Goal: Information Seeking & Learning: Learn about a topic

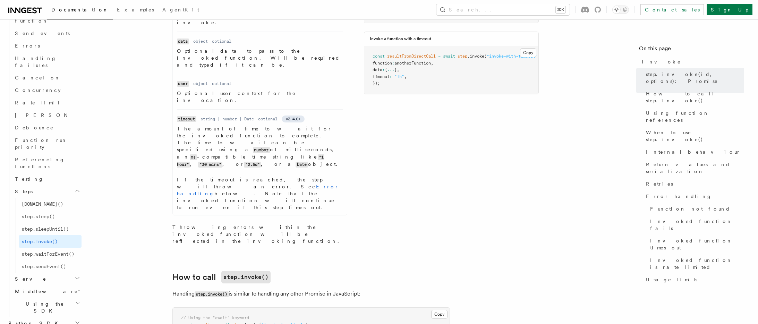
scroll to position [407, 0]
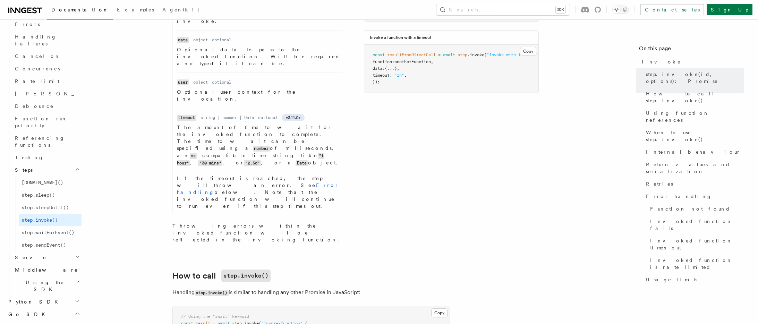
scroll to position [556, 0]
click at [19, 308] on span "Go SDK" at bounding box center [28, 311] width 44 height 7
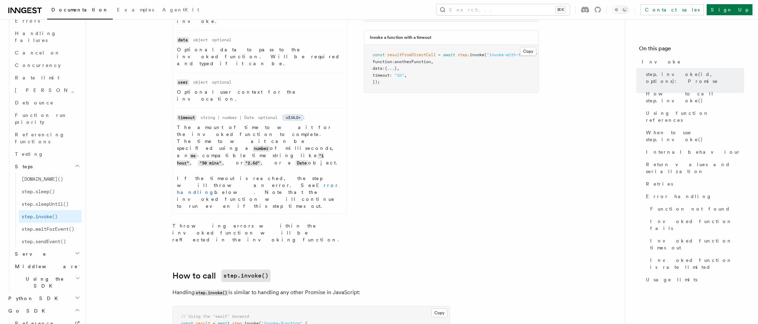
click at [29, 321] on span "Reference" at bounding box center [34, 324] width 39 height 6
click at [26, 255] on span "Flow Control new" at bounding box center [44, 262] width 64 height 14
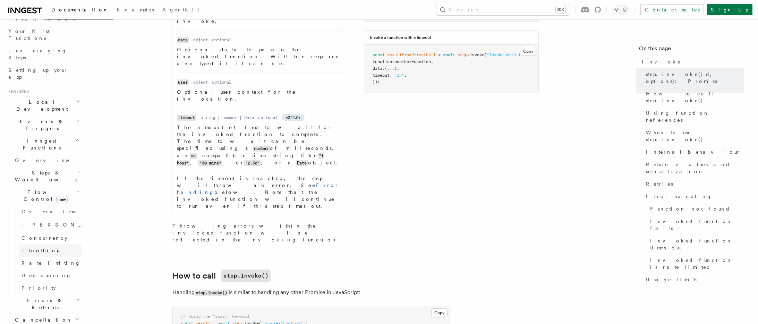
scroll to position [61, 0]
click at [31, 196] on span "Steps & Workflows" at bounding box center [44, 203] width 65 height 14
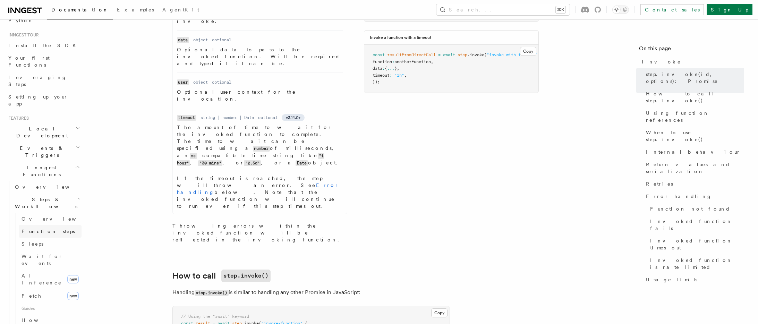
click at [37, 229] on span "Function steps" at bounding box center [48, 232] width 53 height 6
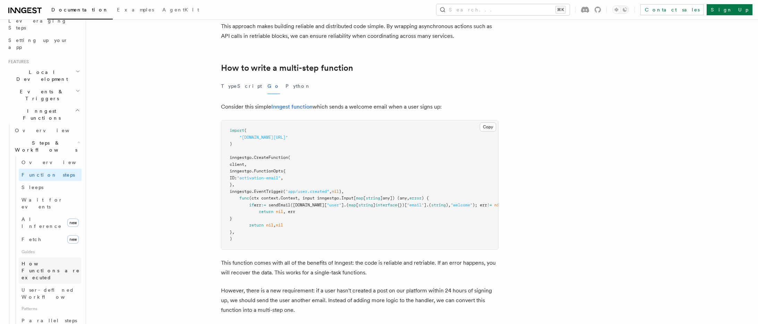
scroll to position [118, 0]
click at [34, 261] on span "How Functions are executed" at bounding box center [51, 270] width 58 height 19
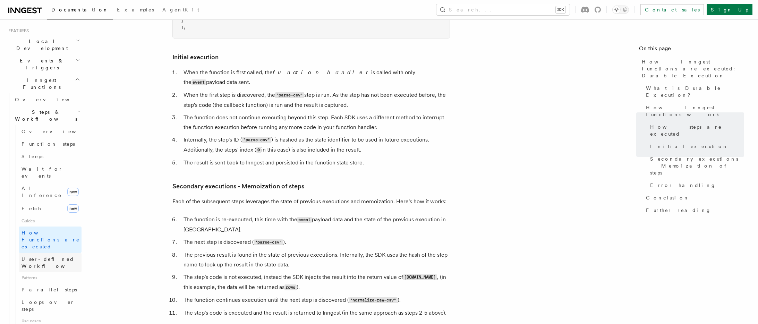
scroll to position [153, 0]
click at [39, 294] on span "Loops over steps" at bounding box center [48, 300] width 53 height 12
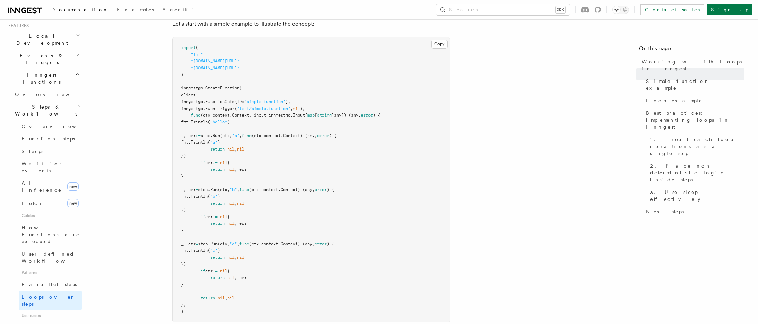
scroll to position [145, 0]
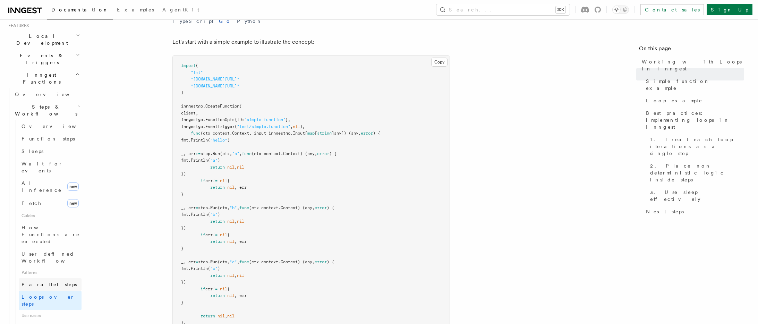
click at [40, 282] on span "Parallel steps" at bounding box center [50, 285] width 56 height 6
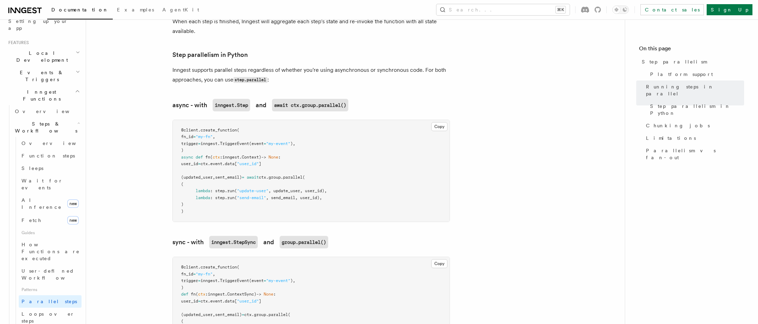
scroll to position [136, 0]
click at [34, 269] on span "User-defined Workflows" at bounding box center [53, 275] width 62 height 12
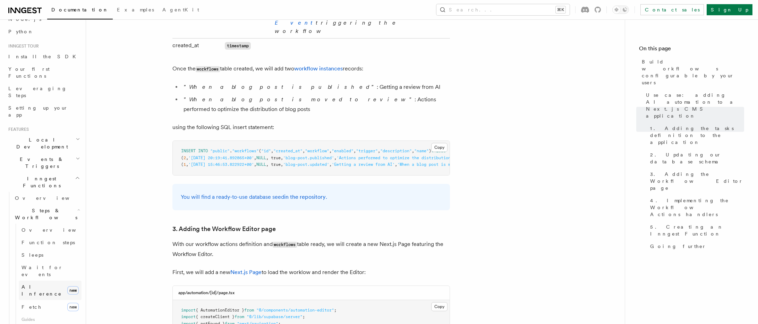
scroll to position [49, 0]
click at [26, 305] on span "Fetch" at bounding box center [32, 308] width 20 height 6
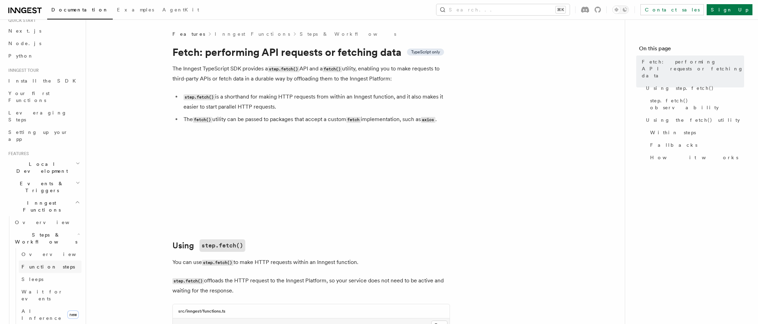
scroll to position [22, 0]
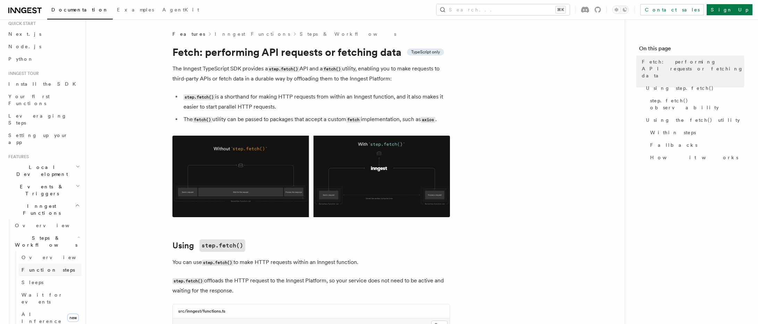
click at [30, 267] on span "Function steps" at bounding box center [48, 270] width 53 height 6
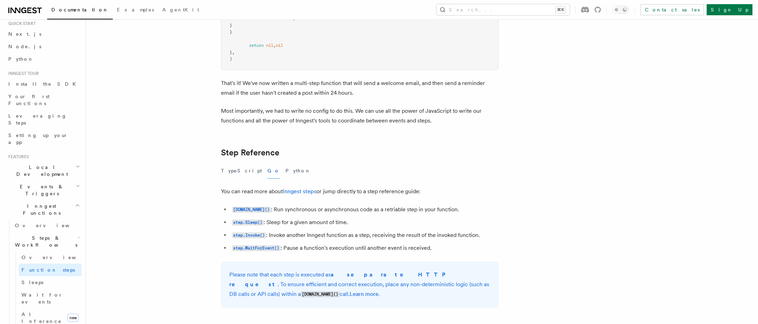
scroll to position [1507, 0]
click at [252, 235] on code "step.Invoke()" at bounding box center [249, 235] width 34 height 6
